Goal: Task Accomplishment & Management: Complete application form

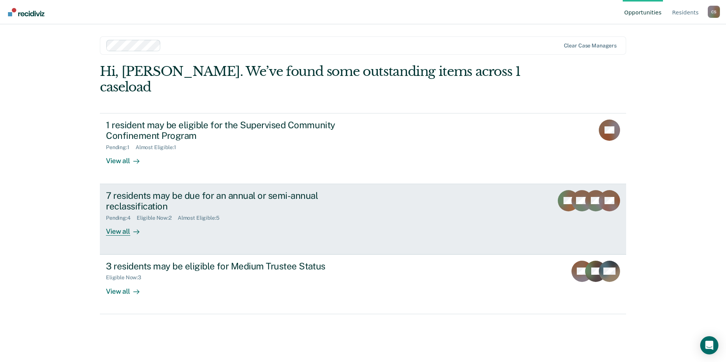
click at [114, 190] on div "7 residents may be due for an annual or semi-annual reclassification" at bounding box center [239, 201] width 266 height 22
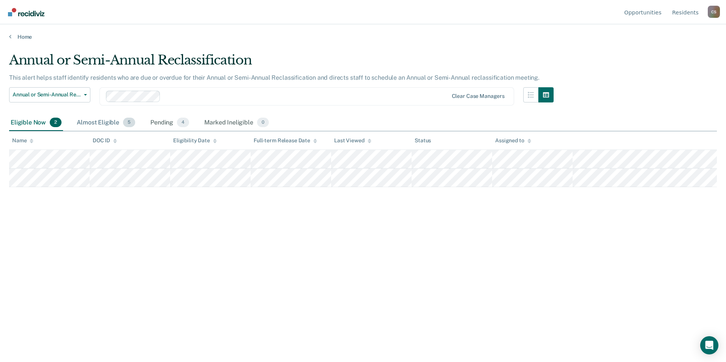
click at [94, 122] on div "Almost Eligible 5" at bounding box center [105, 123] width 61 height 17
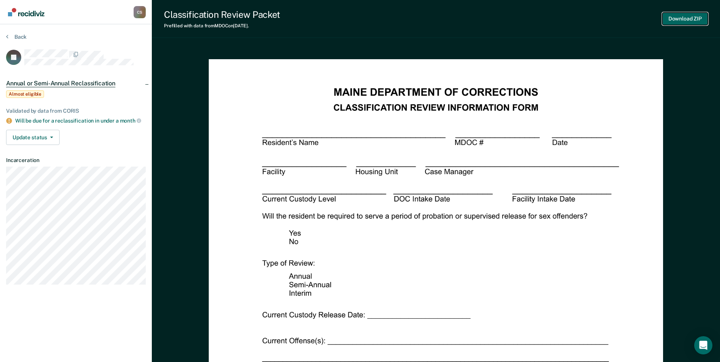
click at [690, 17] on button "Download ZIP" at bounding box center [685, 19] width 46 height 13
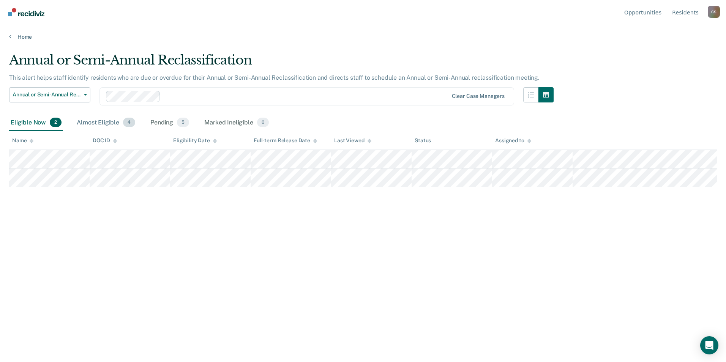
click at [102, 123] on div "Almost Eligible 4" at bounding box center [105, 123] width 61 height 17
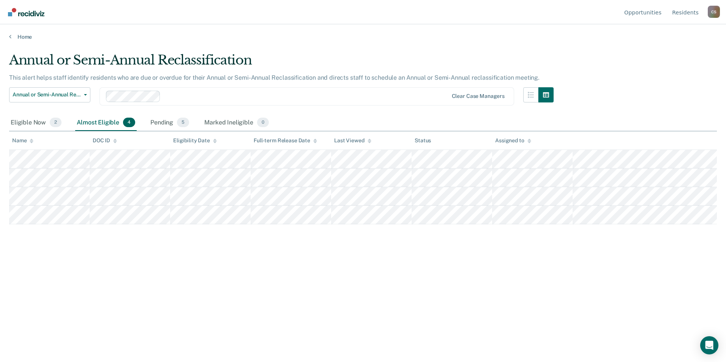
click at [107, 120] on div "Almost Eligible 4" at bounding box center [105, 123] width 61 height 17
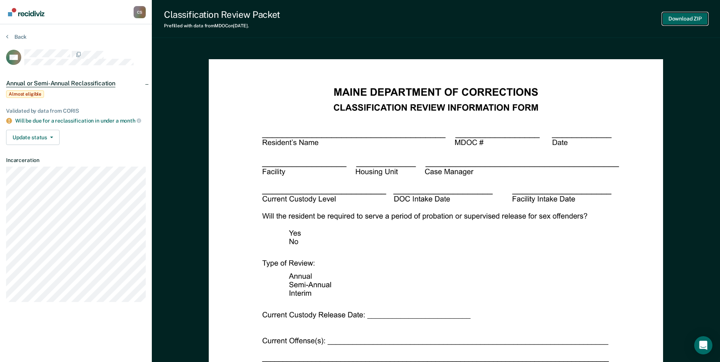
click at [688, 17] on button "Download ZIP" at bounding box center [685, 19] width 46 height 13
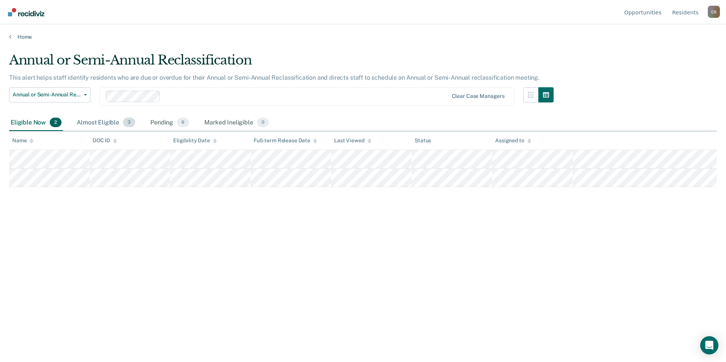
click at [97, 122] on div "Almost Eligible 3" at bounding box center [105, 123] width 61 height 17
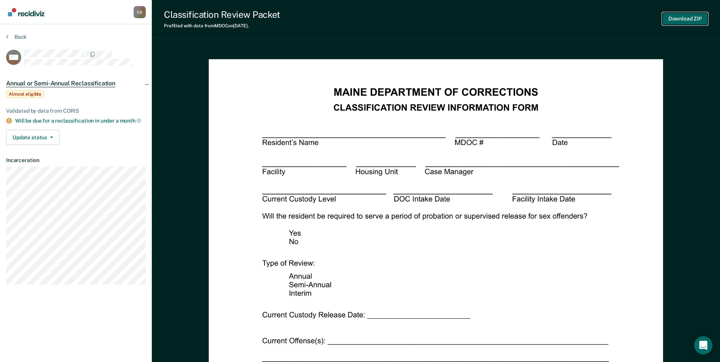
click at [689, 16] on button "Download ZIP" at bounding box center [685, 19] width 46 height 13
